Goal: Communication & Community: Answer question/provide support

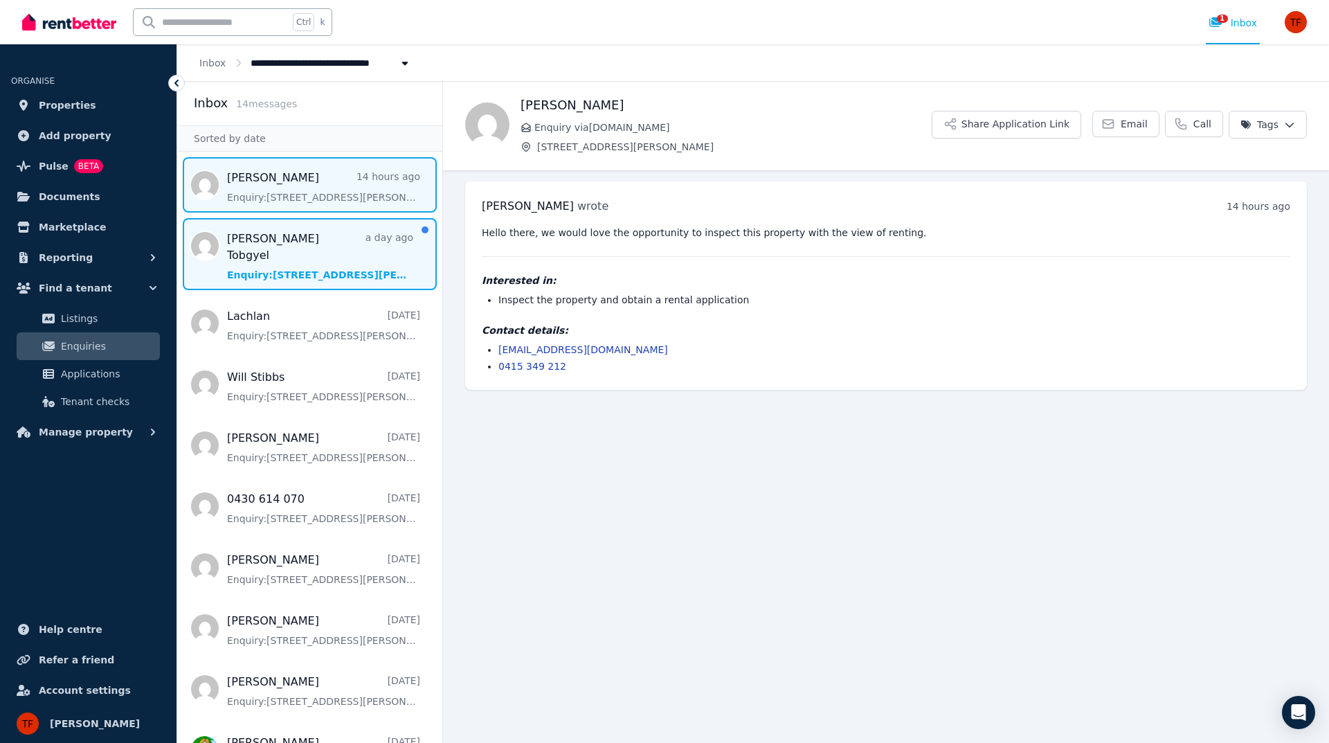
click at [271, 248] on span "Message list" at bounding box center [309, 254] width 265 height 72
